Goal: Check status: Check status

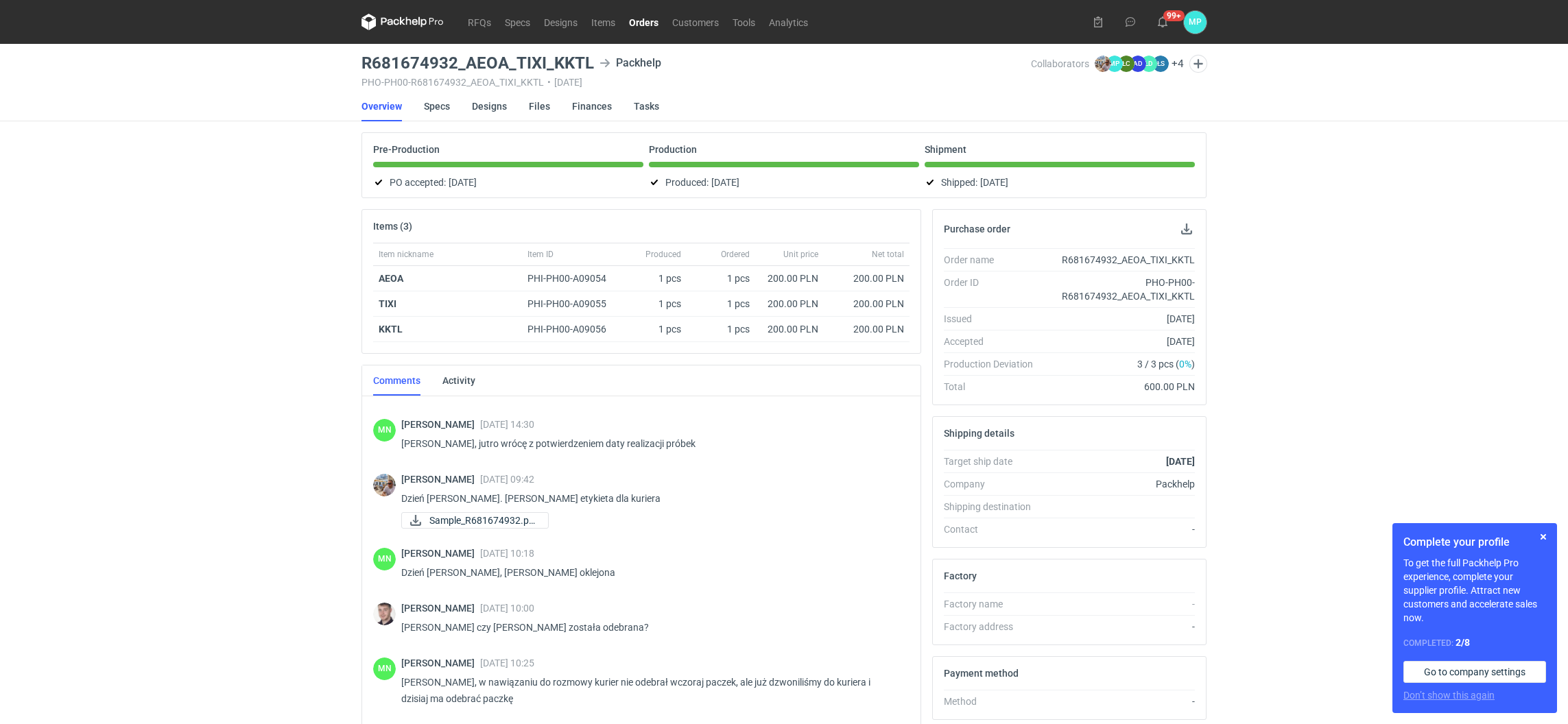
scroll to position [678, 0]
click at [637, 26] on link "Orders" at bounding box center [643, 22] width 43 height 17
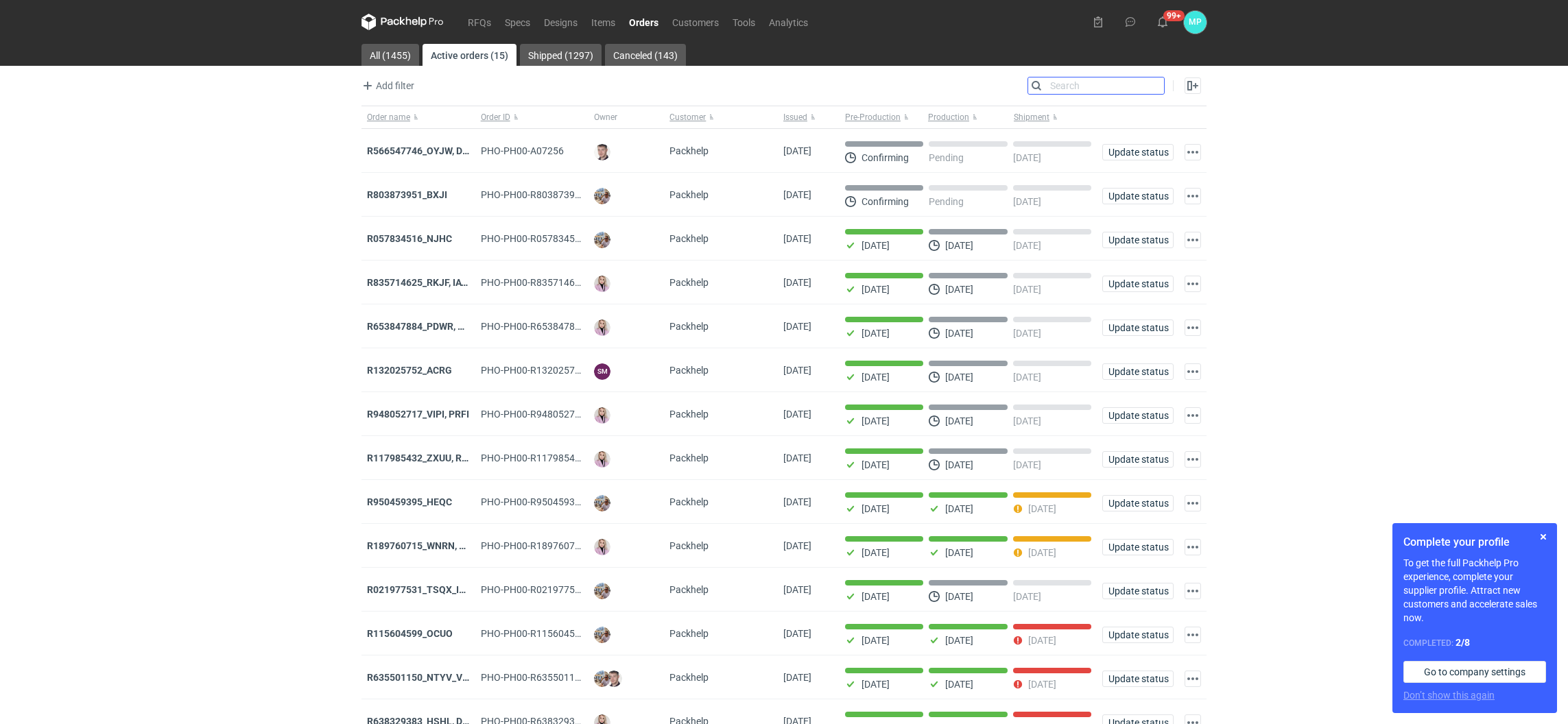
click at [1153, 86] on input "Search" at bounding box center [1096, 86] width 136 height 17
click at [1048, 88] on input "Search" at bounding box center [1096, 86] width 136 height 17
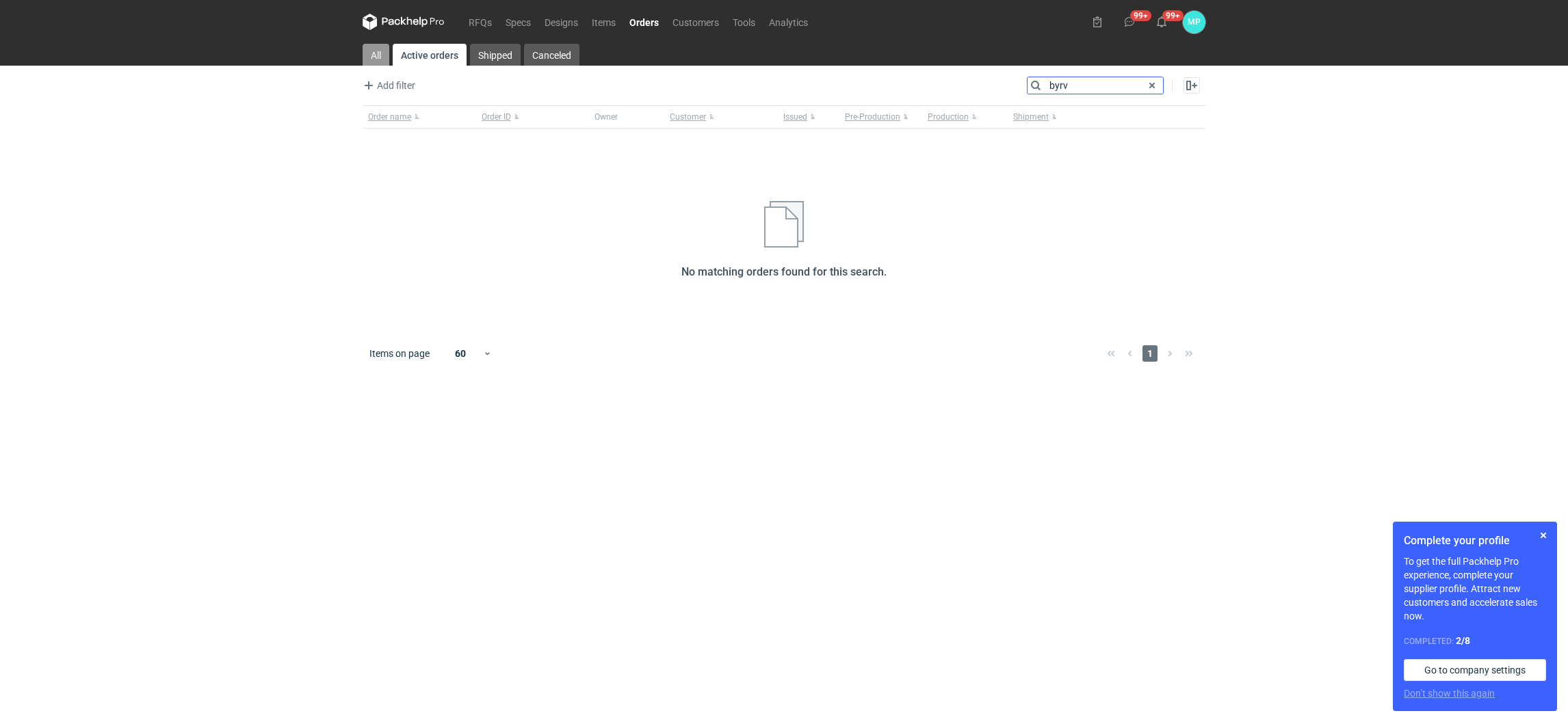
type input "byrv"
click at [369, 51] on link "All" at bounding box center [375, 54] width 26 height 22
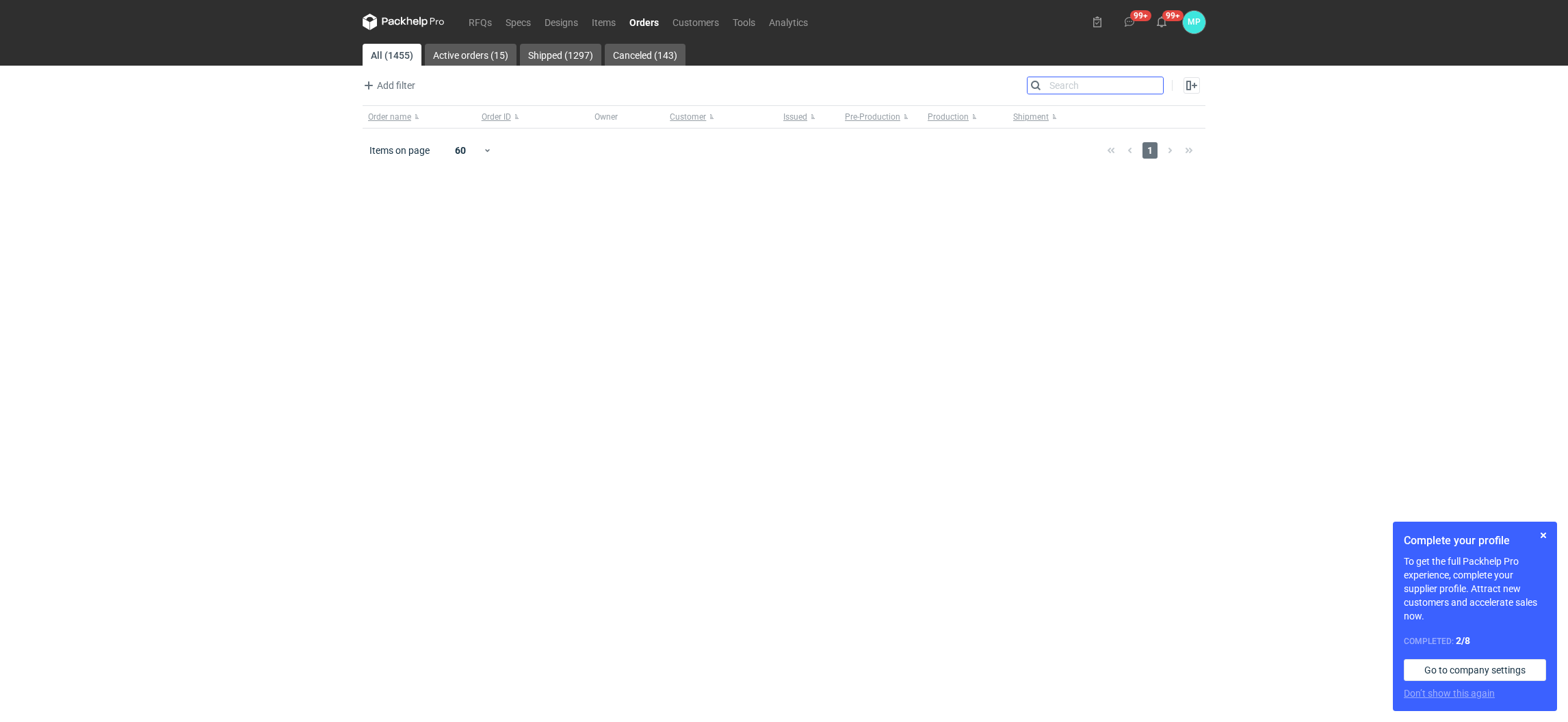
drag, startPoint x: 1092, startPoint y: 84, endPoint x: 1093, endPoint y: 77, distance: 7.1
click at [1089, 84] on input "Search" at bounding box center [1095, 86] width 135 height 17
click at [1083, 83] on input "byrv" at bounding box center [1095, 86] width 135 height 17
click at [1074, 81] on input "byrv" at bounding box center [1095, 86] width 135 height 17
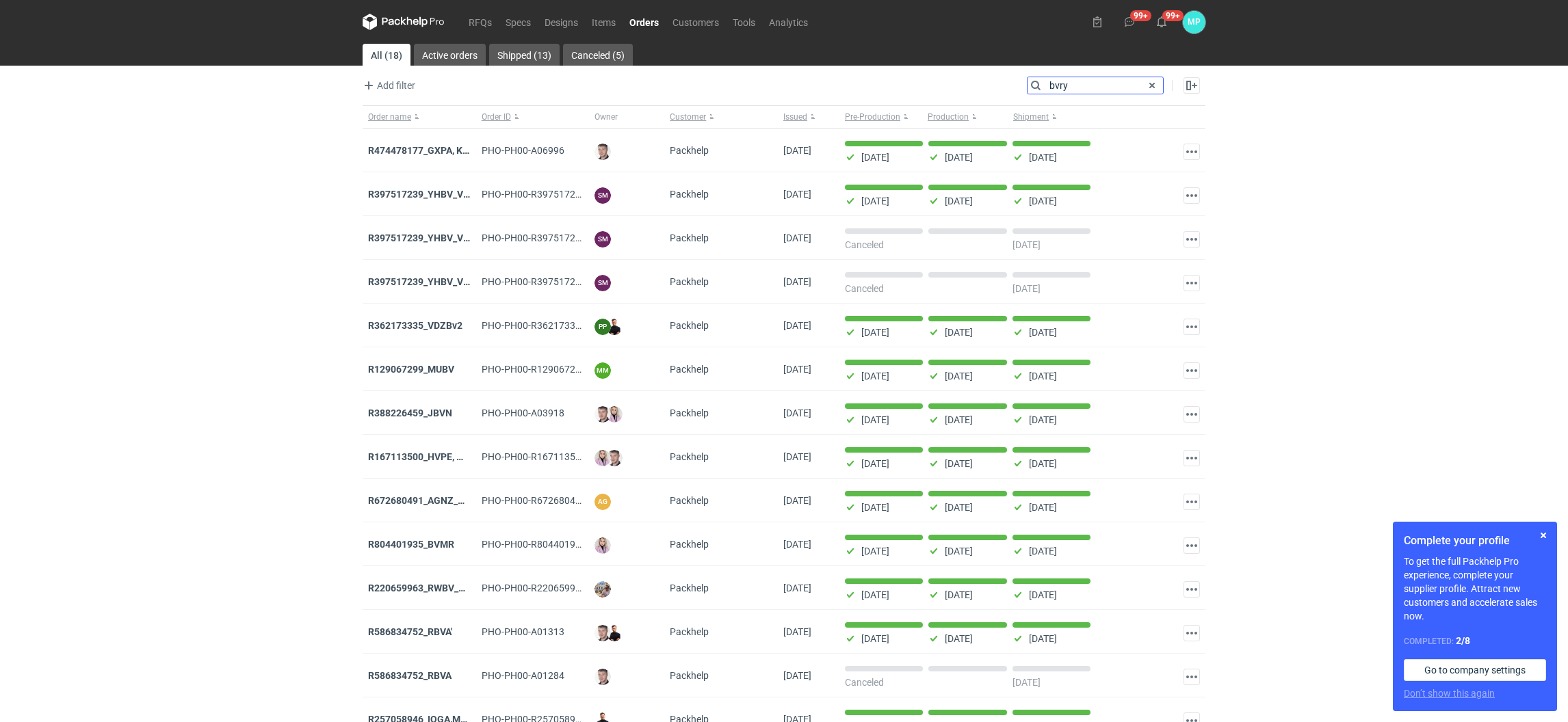
type input "bvry"
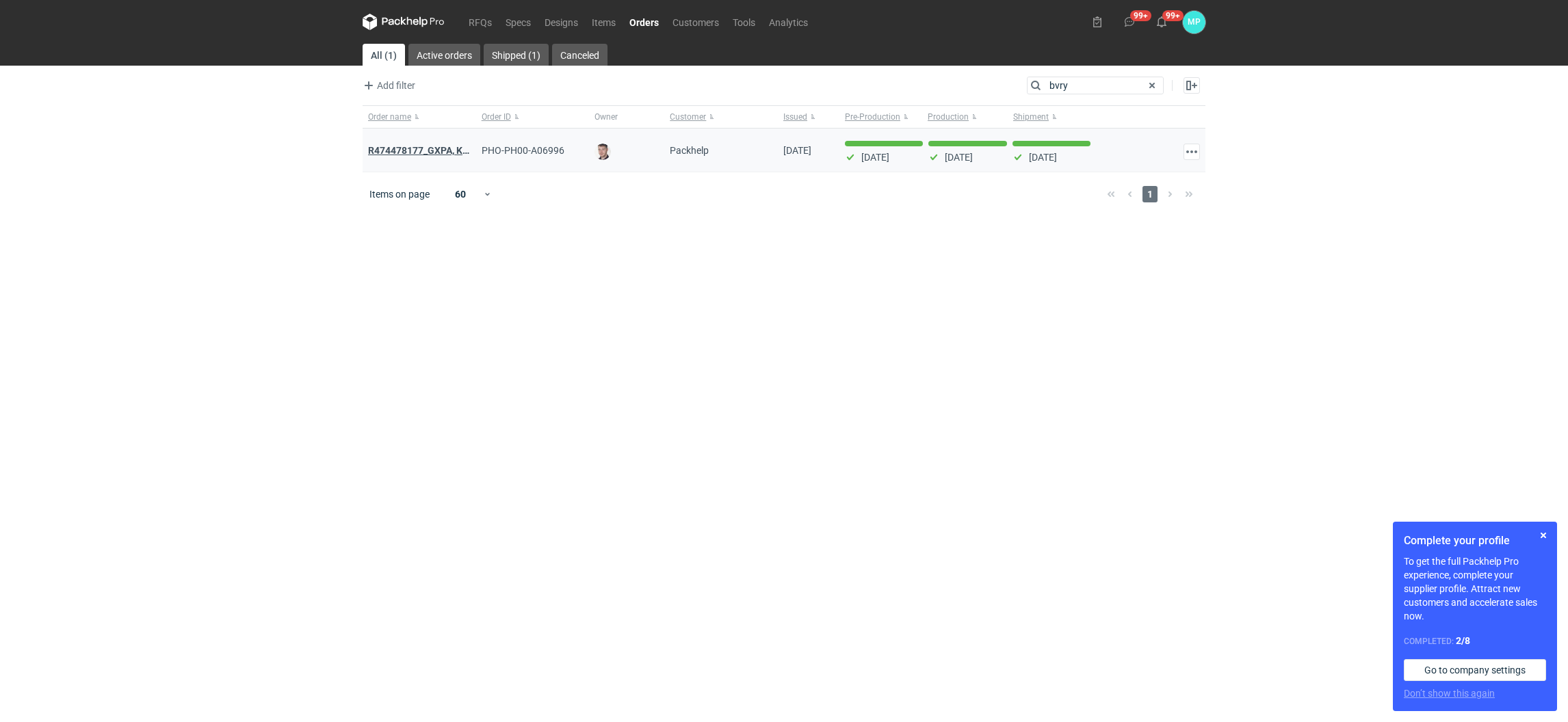
click at [424, 150] on strong "R474478177_GXPA, KCAJ, BVRY" at bounding box center [437, 150] width 139 height 15
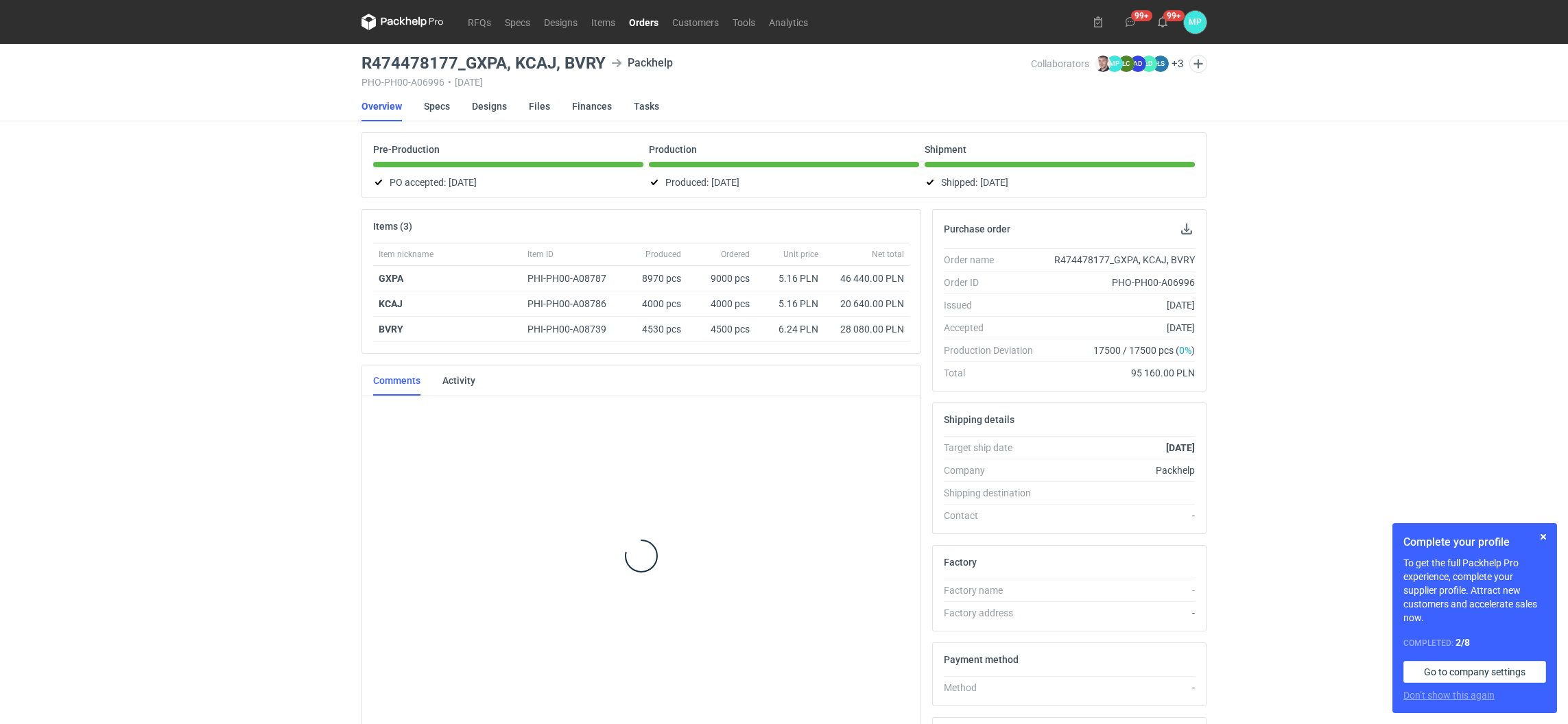
scroll to position [112, 0]
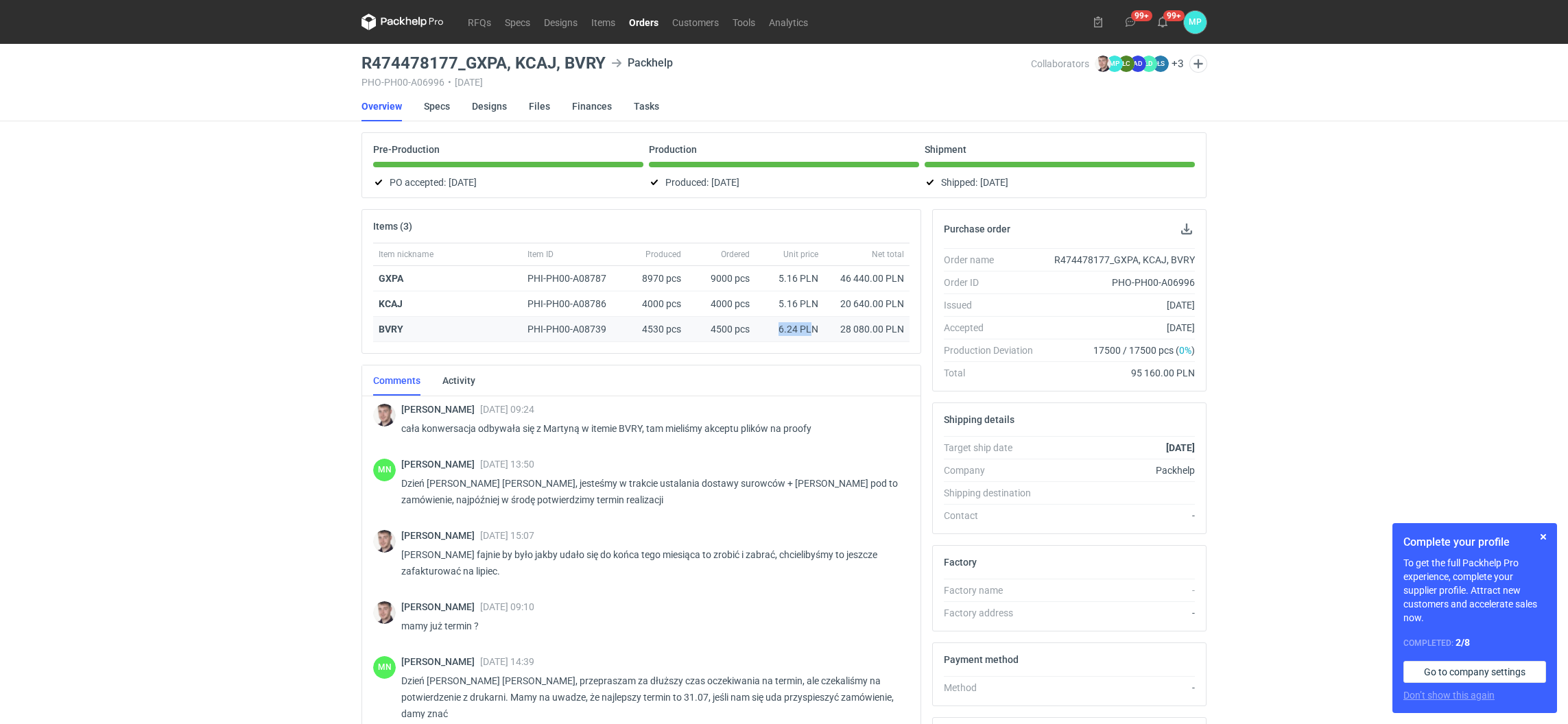
drag, startPoint x: 790, startPoint y: 321, endPoint x: 813, endPoint y: 320, distance: 23.0
click at [813, 320] on div "6.24 PLN" at bounding box center [789, 330] width 69 height 26
